Goal: Find specific page/section: Find specific page/section

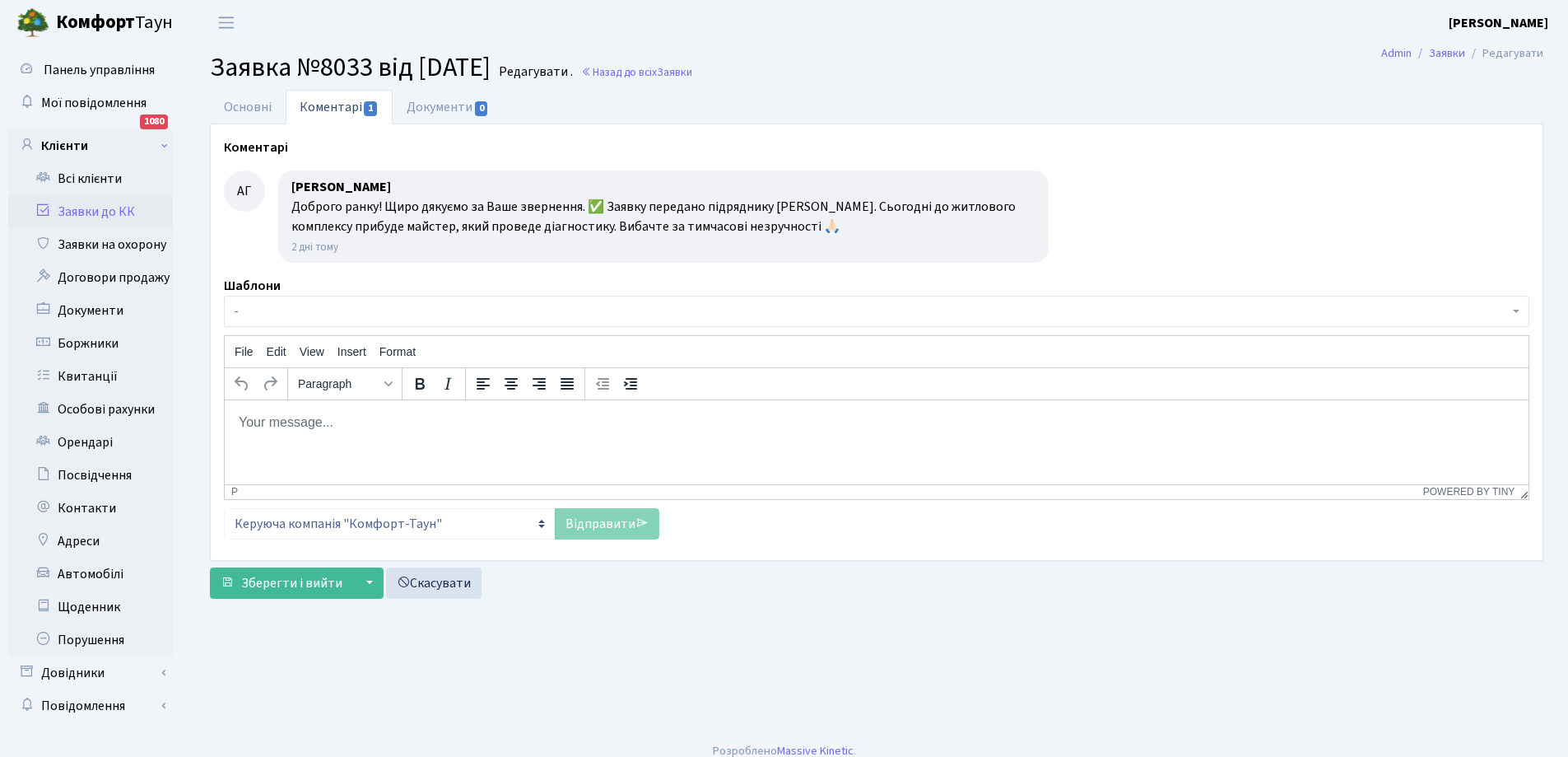
click at [85, 208] on link "Заявки до КК" at bounding box center [90, 211] width 164 height 33
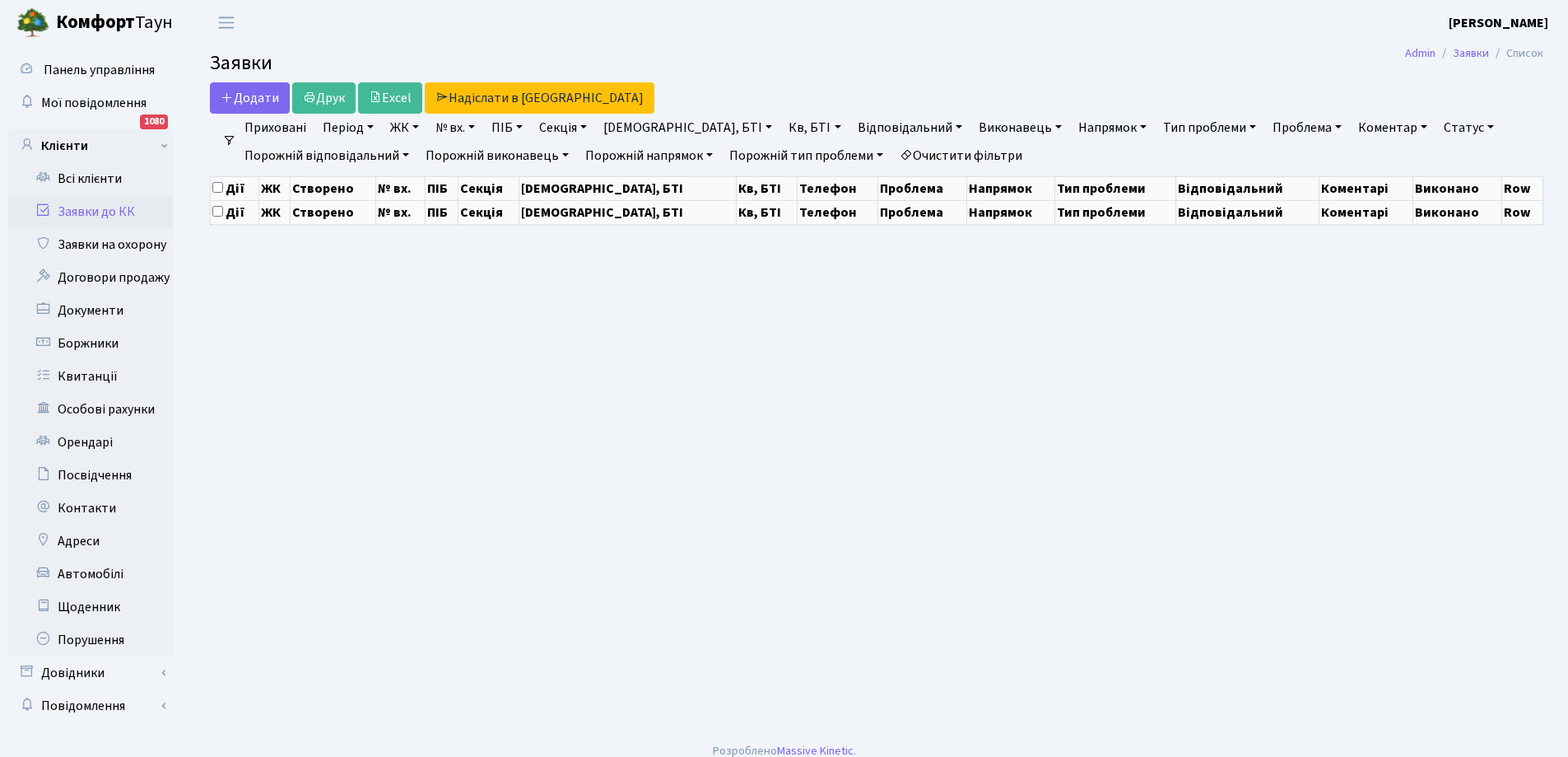
select select "25"
